Goal: Task Accomplishment & Management: Manage account settings

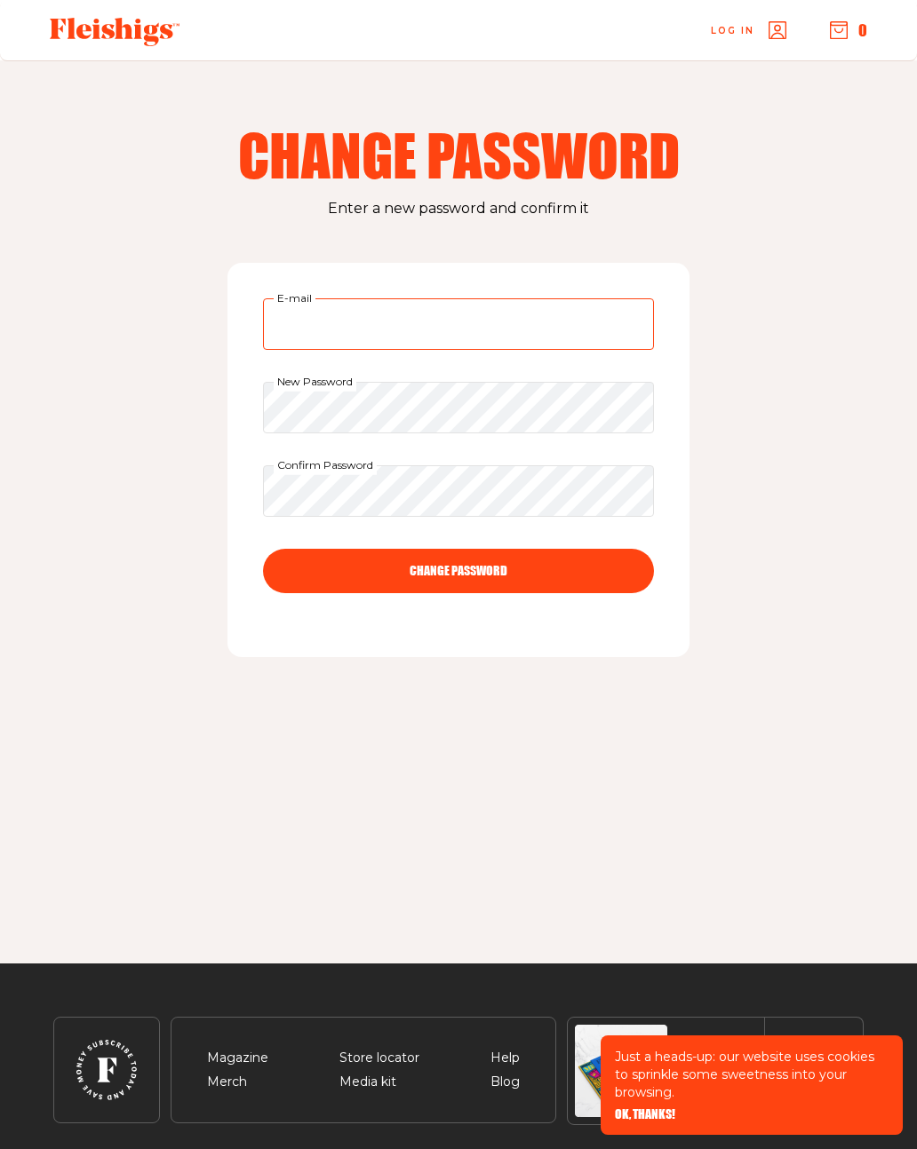
click at [373, 312] on input "E-mail" at bounding box center [458, 324] width 391 height 52
type input "[EMAIL_ADDRESS][DOMAIN_NAME]"
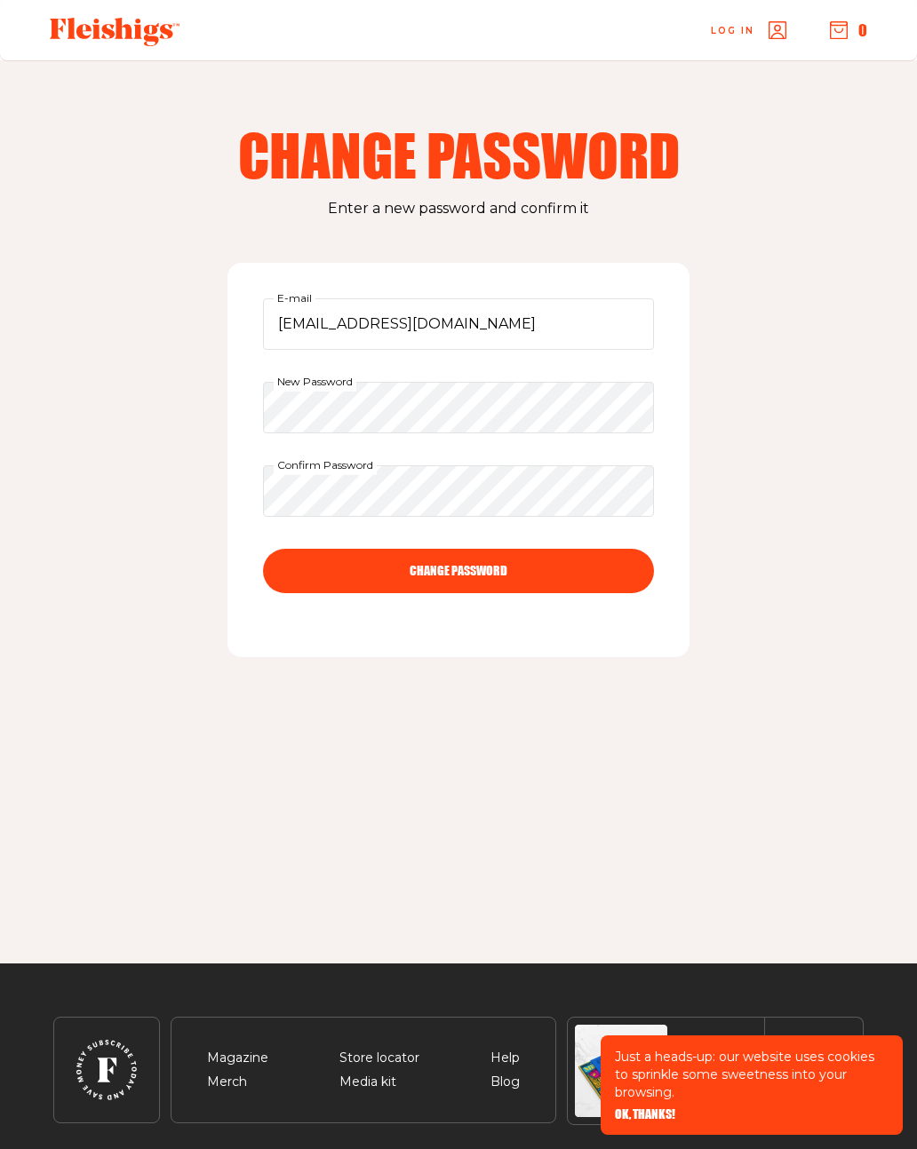
click at [453, 572] on button "CHANGE PASSWORD" at bounding box center [458, 571] width 391 height 44
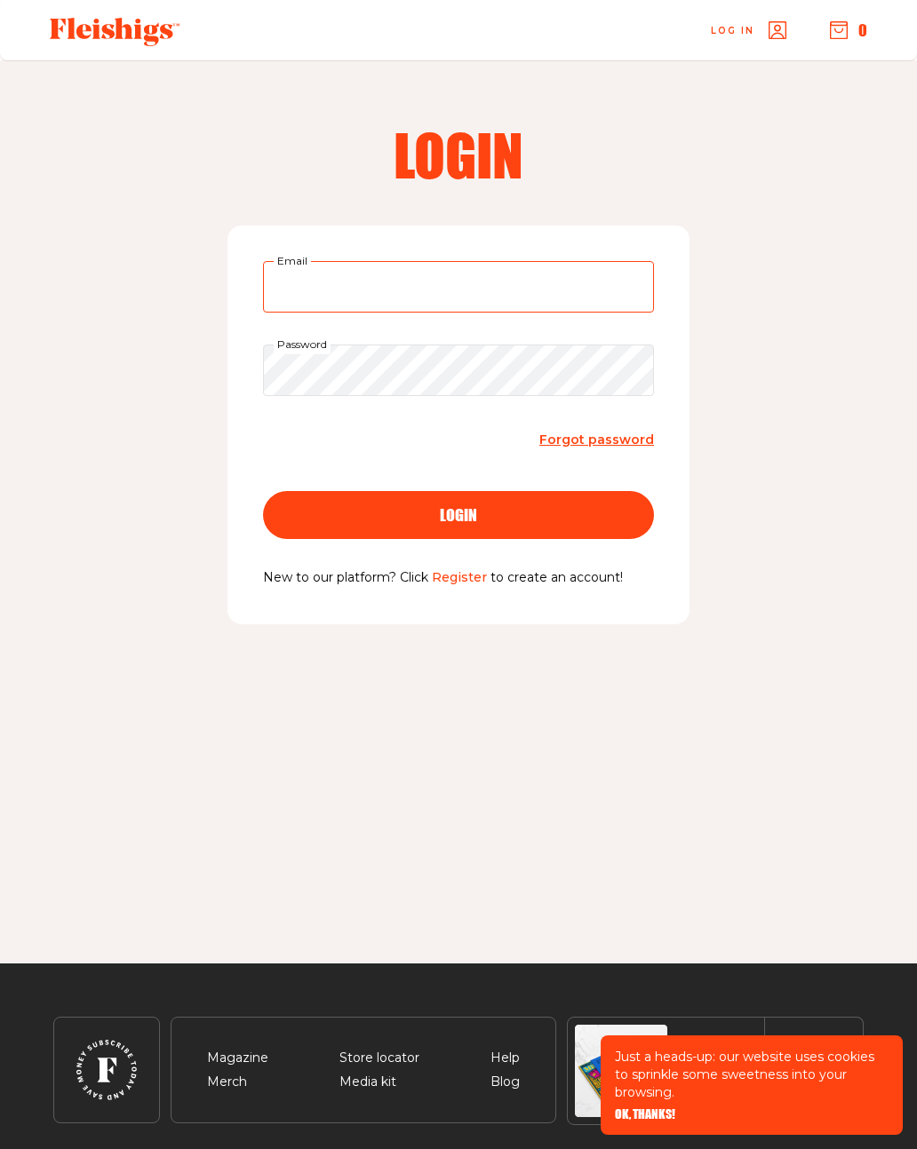
click at [529, 281] on input "Email" at bounding box center [458, 287] width 391 height 52
type input "Ecamarda@ymail.com"
click at [458, 513] on button "login" at bounding box center [458, 515] width 391 height 48
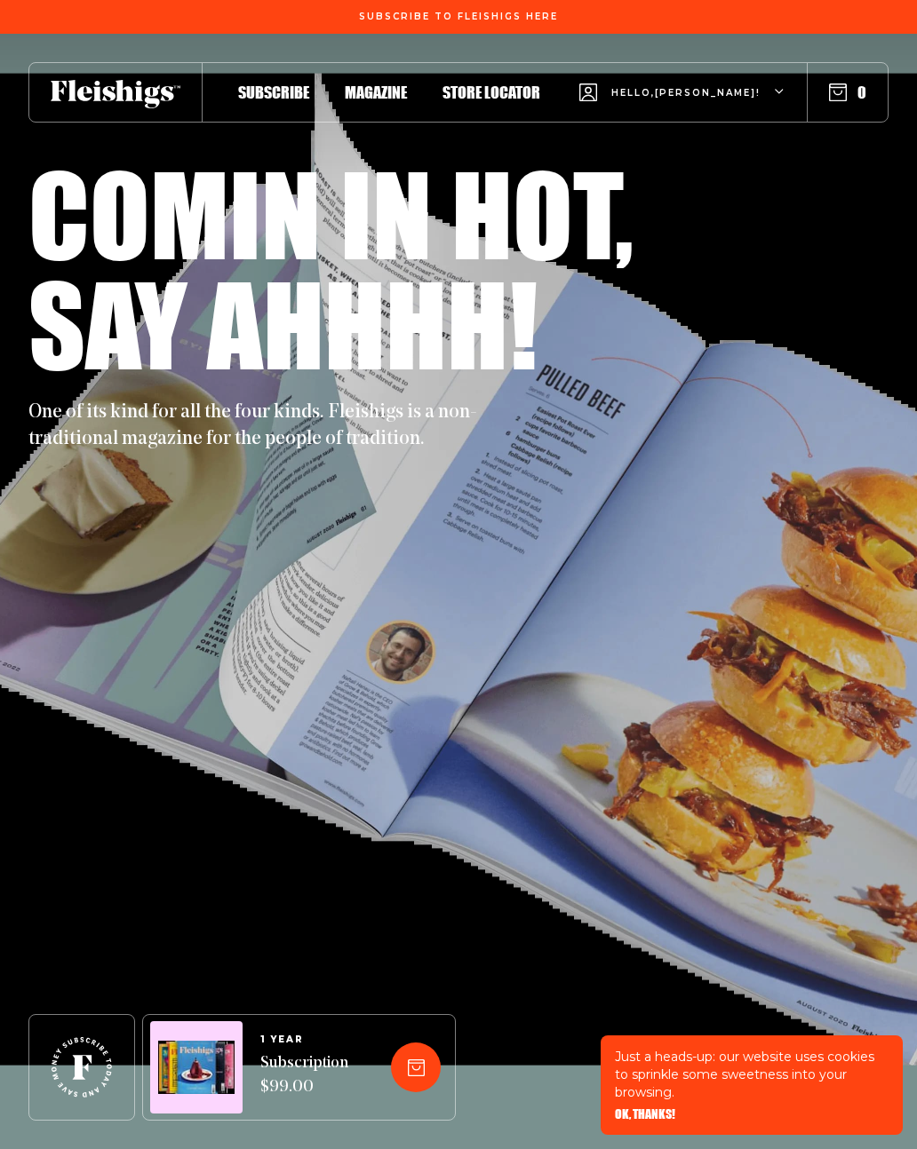
click at [387, 87] on span "Magazine" at bounding box center [376, 93] width 62 height 20
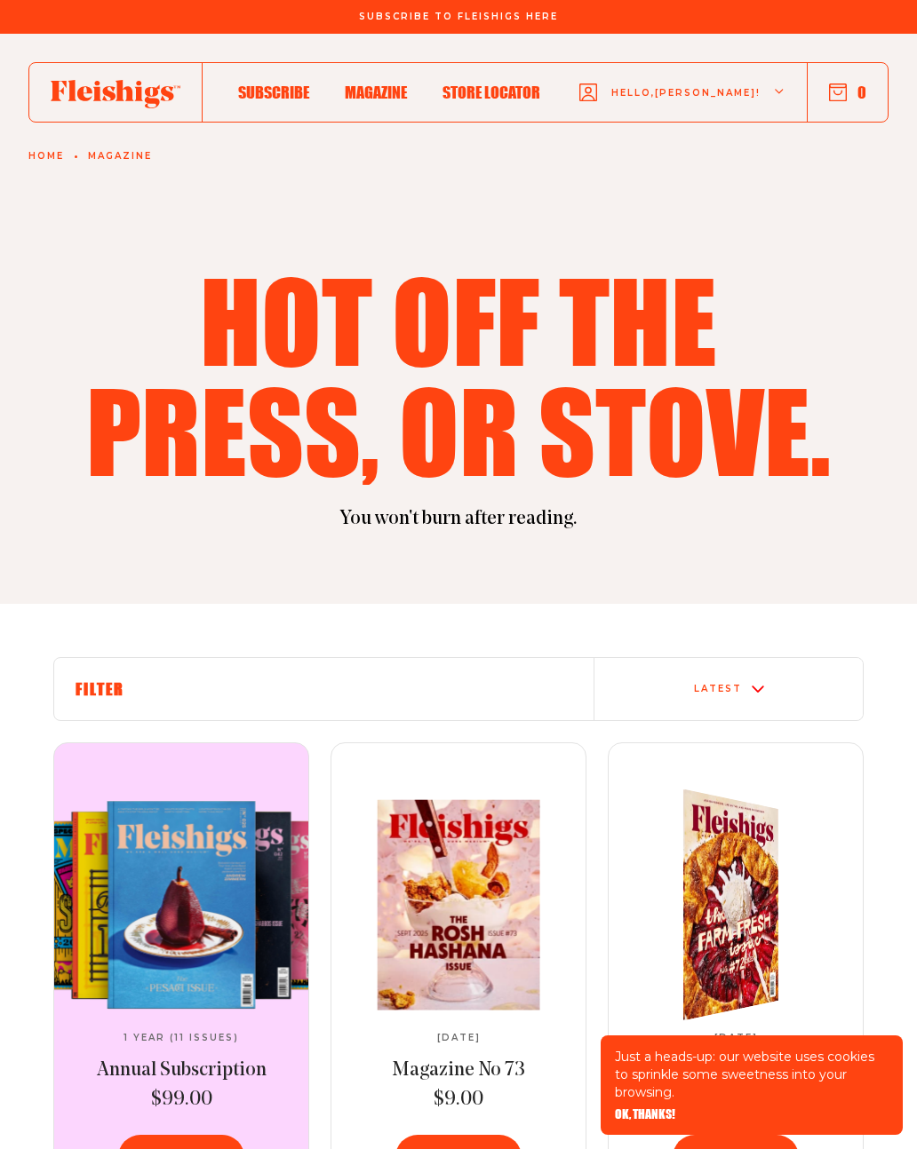
click at [840, 87] on icon "button" at bounding box center [838, 92] width 18 height 18
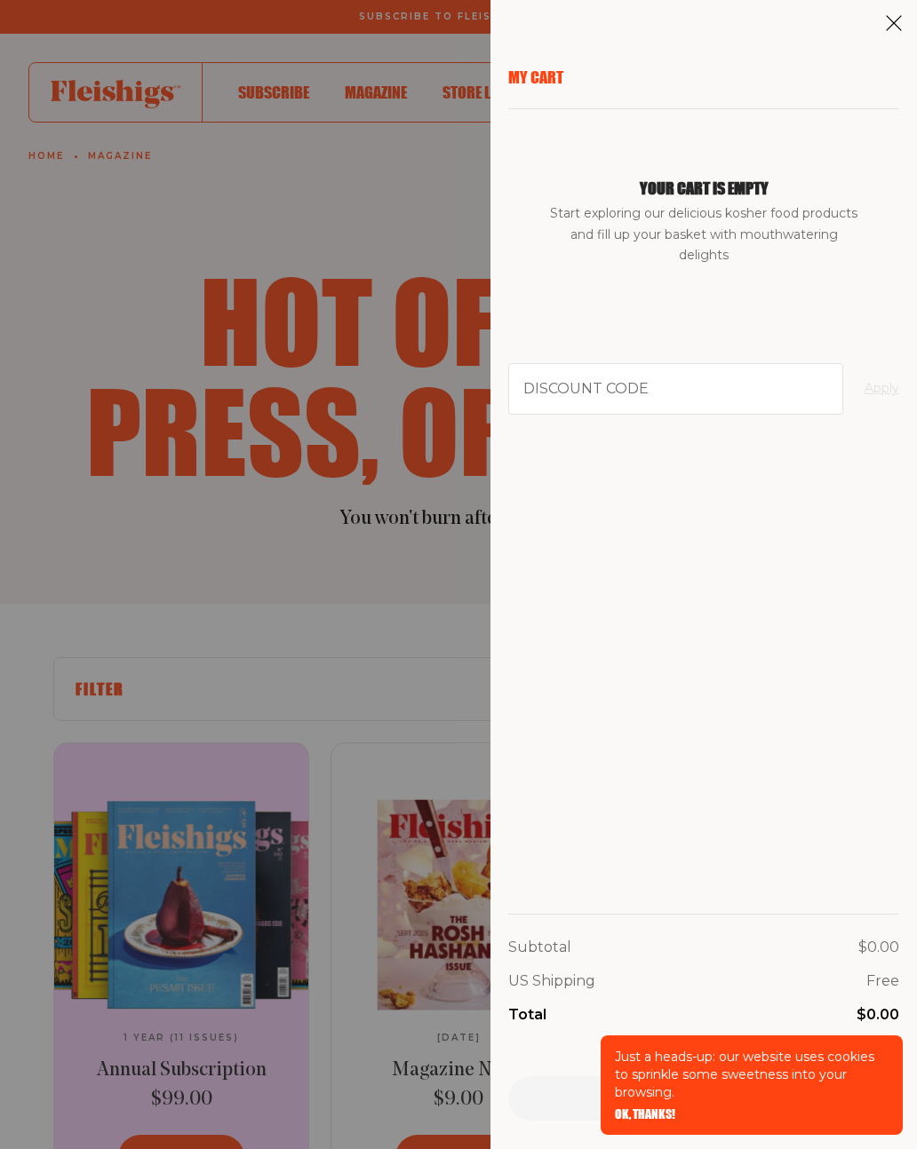
click at [336, 546] on div "My Cart Your cart is empty Start exploring our delicious kosher food products a…" at bounding box center [458, 574] width 917 height 1149
